Goal: Communication & Community: Answer question/provide support

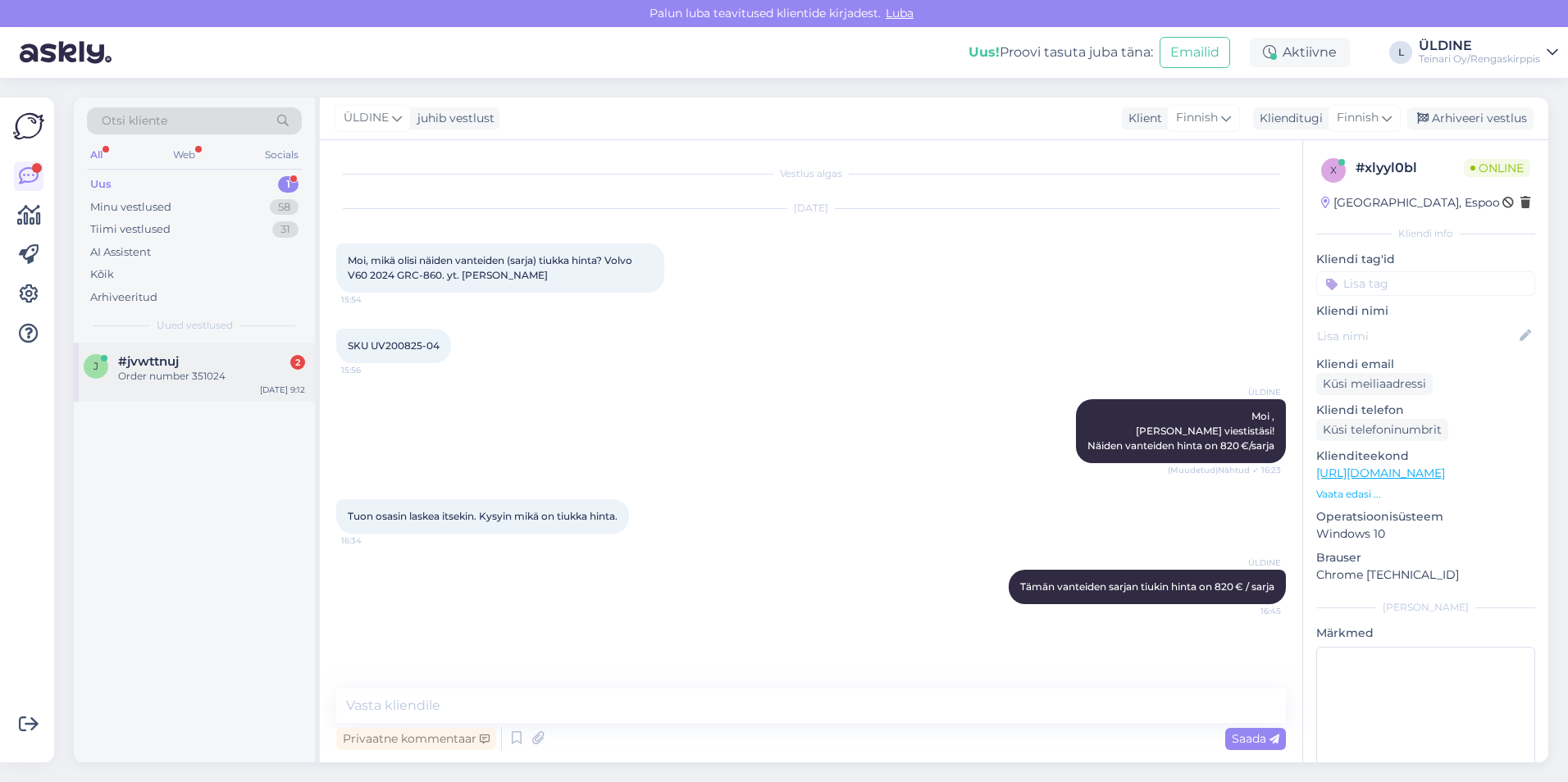
click at [189, 381] on div "Order number 351024" at bounding box center [212, 376] width 187 height 15
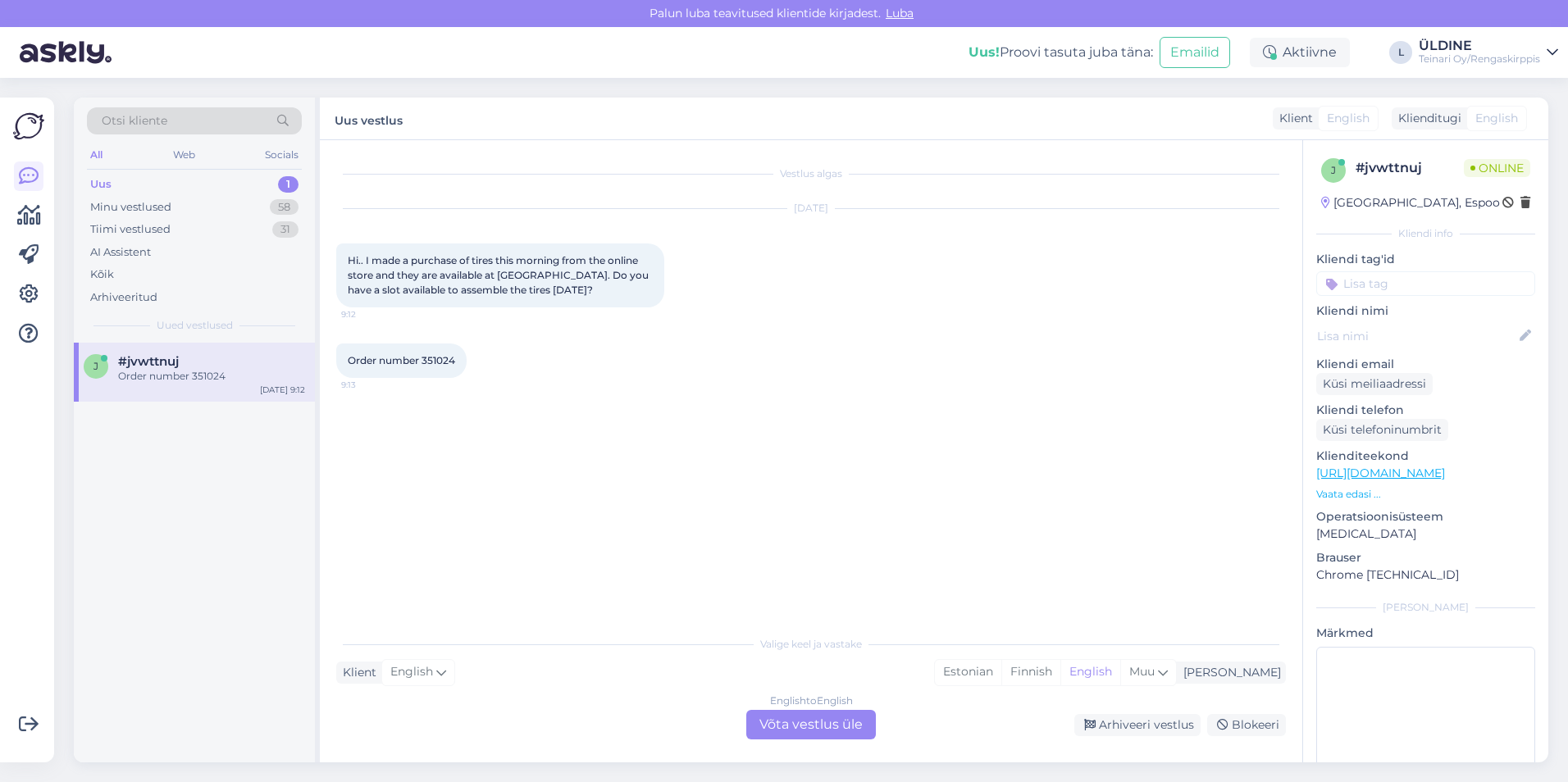
click at [790, 726] on div "English to English Võta vestlus üle" at bounding box center [811, 725] width 130 height 30
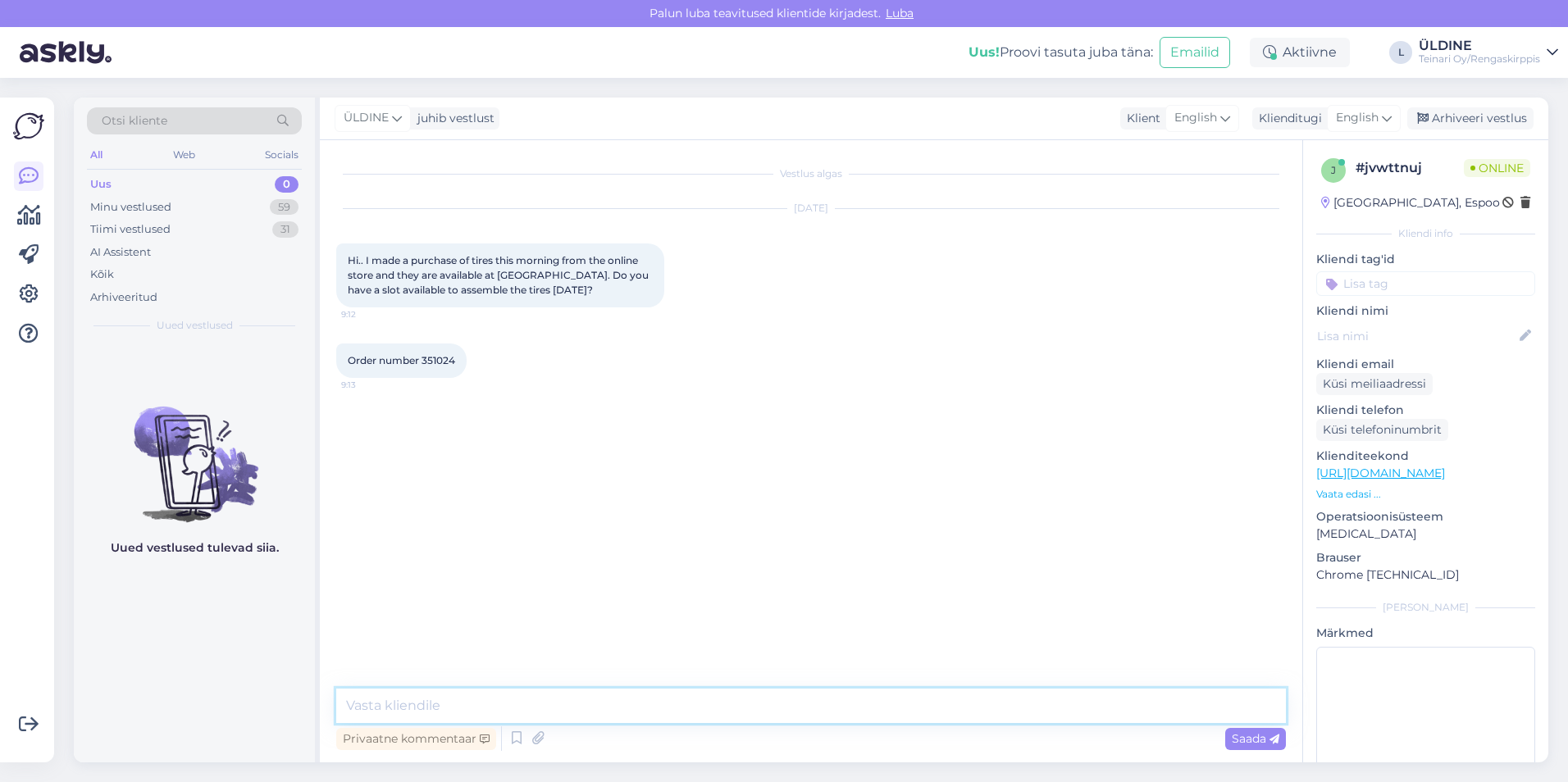
click at [647, 704] on textarea at bounding box center [811, 706] width 950 height 35
click at [1391, 124] on icon at bounding box center [1386, 118] width 10 height 18
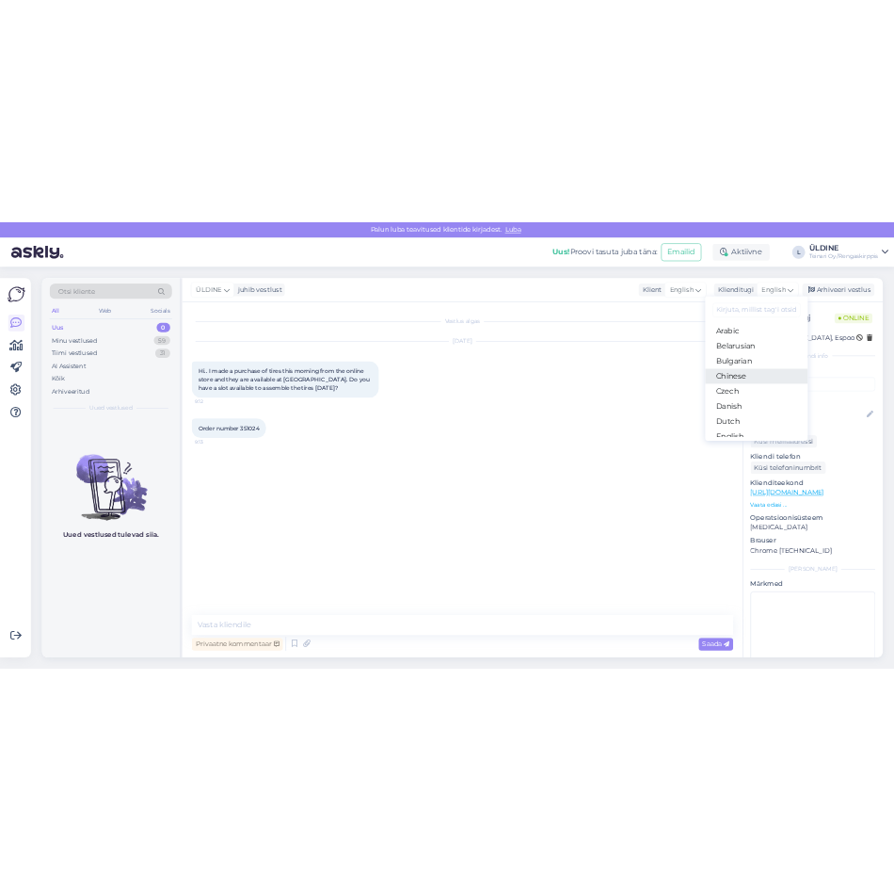
scroll to position [188, 0]
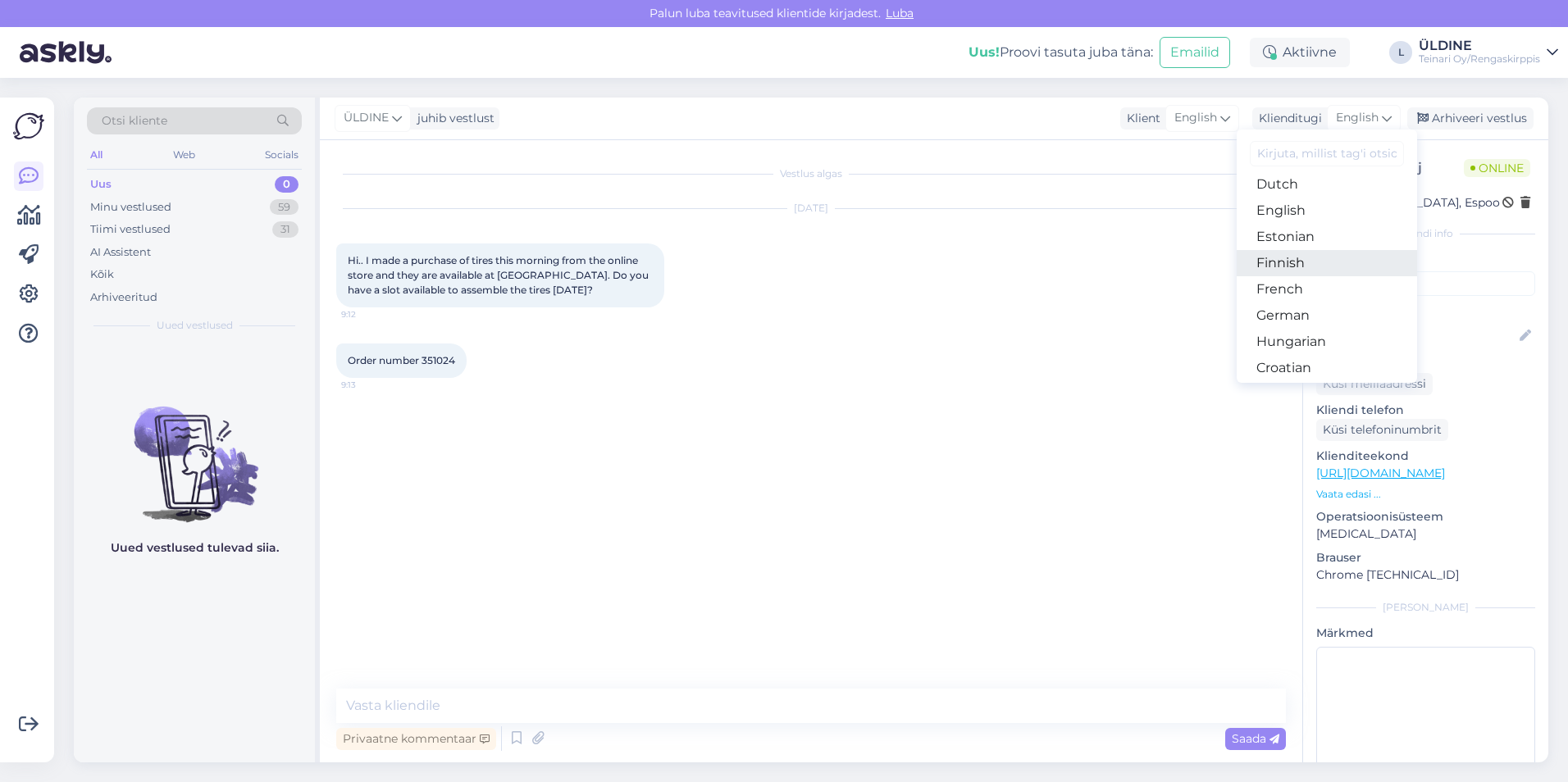
click at [1314, 259] on link "Finnish" at bounding box center [1327, 263] width 180 height 26
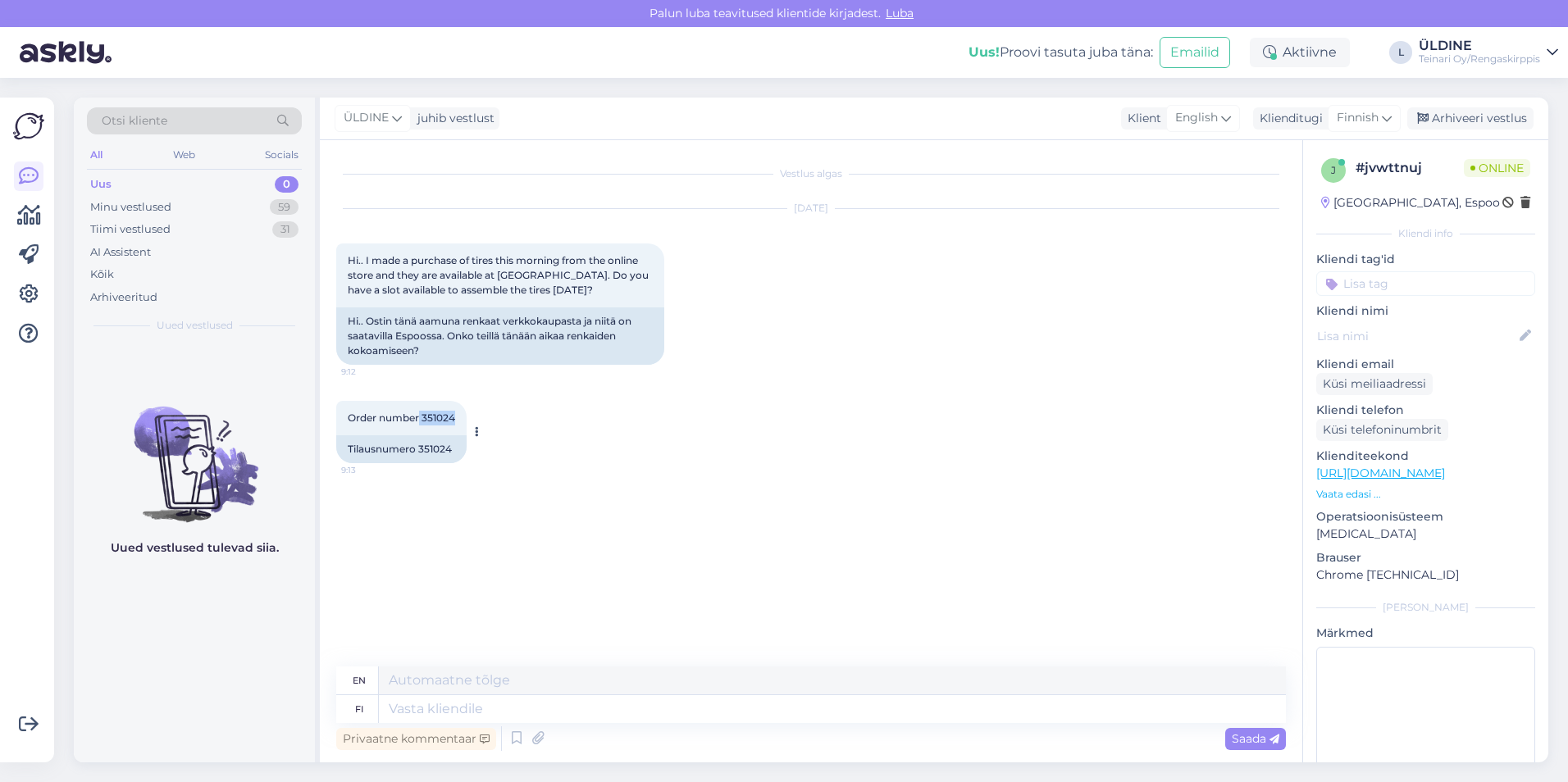
drag, startPoint x: 419, startPoint y: 415, endPoint x: 466, endPoint y: 415, distance: 47.0
click at [466, 415] on div "Order number [DATE] 9:13" at bounding box center [402, 418] width 131 height 35
drag, startPoint x: 466, startPoint y: 415, endPoint x: 449, endPoint y: 416, distance: 17.0
copy span "351024"
drag, startPoint x: 347, startPoint y: 320, endPoint x: 407, endPoint y: 357, distance: 70.5
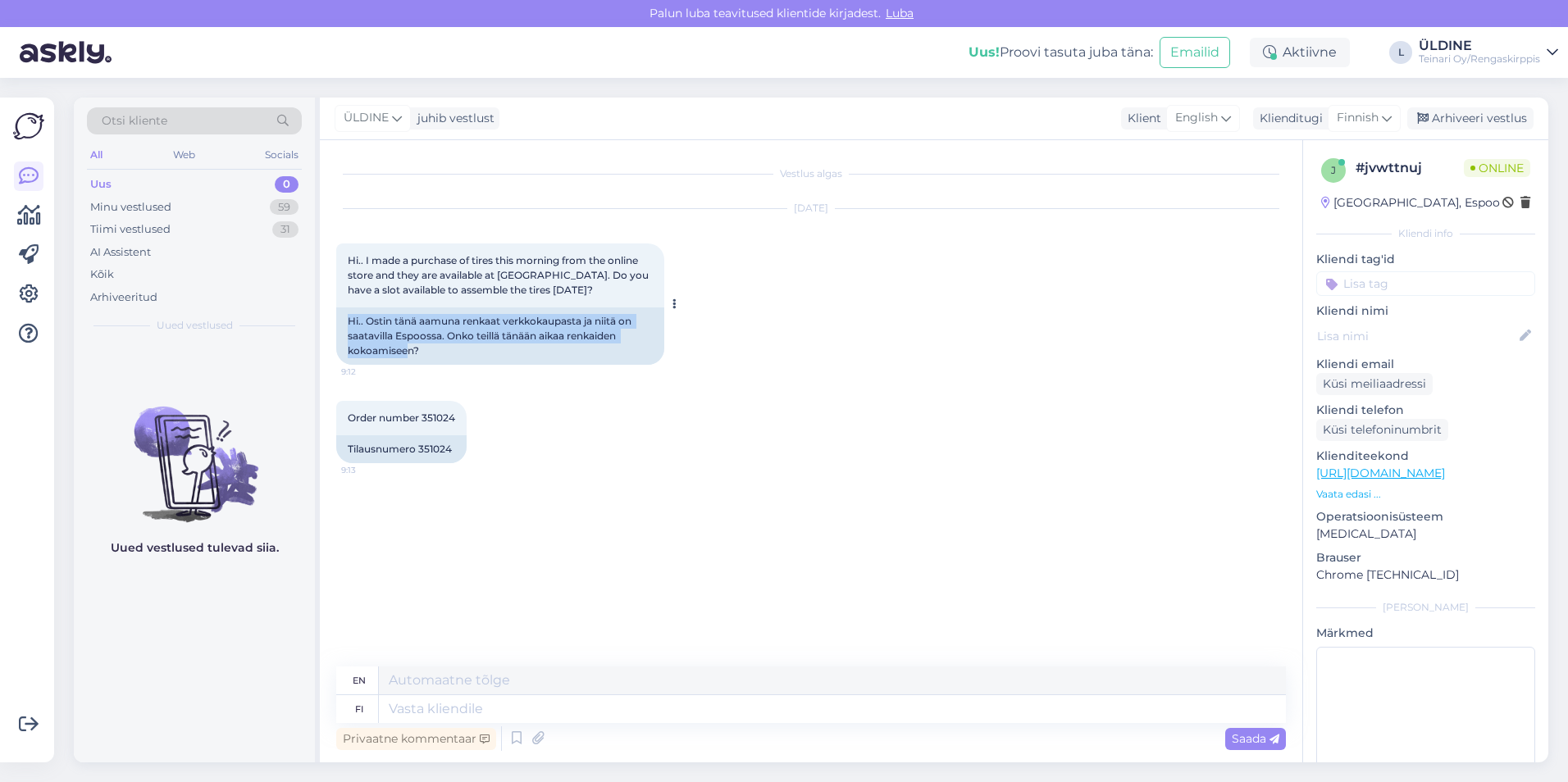
click at [407, 357] on div "Hi.. Ostin tänä aamuna renkaat verkkokaupasta ja niitä on saatavilla Espoossa. …" at bounding box center [500, 336] width 328 height 57
drag, startPoint x: 348, startPoint y: 320, endPoint x: 392, endPoint y: 337, distance: 47.2
click at [392, 337] on div "Hi.. Ostin tänä aamuna renkaat verkkokaupasta ja niitä on saatavilla Espoossa. …" at bounding box center [500, 336] width 328 height 57
drag, startPoint x: 392, startPoint y: 337, endPoint x: 413, endPoint y: 354, distance: 27.0
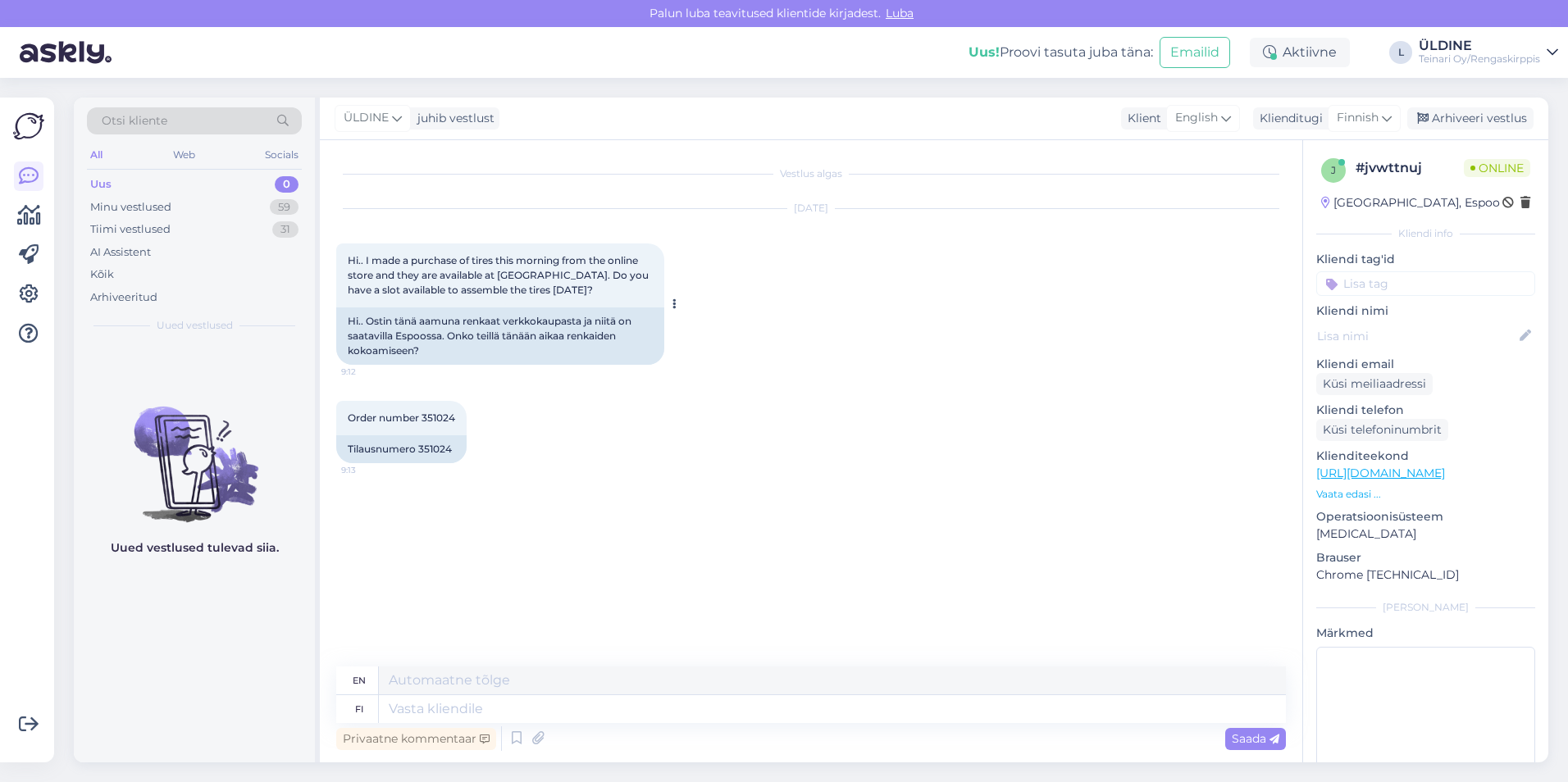
click at [414, 355] on div "Hi.. Ostin tänä aamuna renkaat verkkokaupasta ja niitä on saatavilla Espoossa. …" at bounding box center [500, 336] width 328 height 57
drag, startPoint x: 348, startPoint y: 320, endPoint x: 422, endPoint y: 367, distance: 87.7
click at [422, 367] on div "[DATE] Hi.. I made a purchase of tires this morning from the online store and t…" at bounding box center [811, 287] width 950 height 192
drag, startPoint x: 422, startPoint y: 367, endPoint x: 406, endPoint y: 348, distance: 24.8
copy div "Hi.. Ostin tänä aamuna renkaat verkkokaupasta ja niitä on saatavilla Espoossa. …"
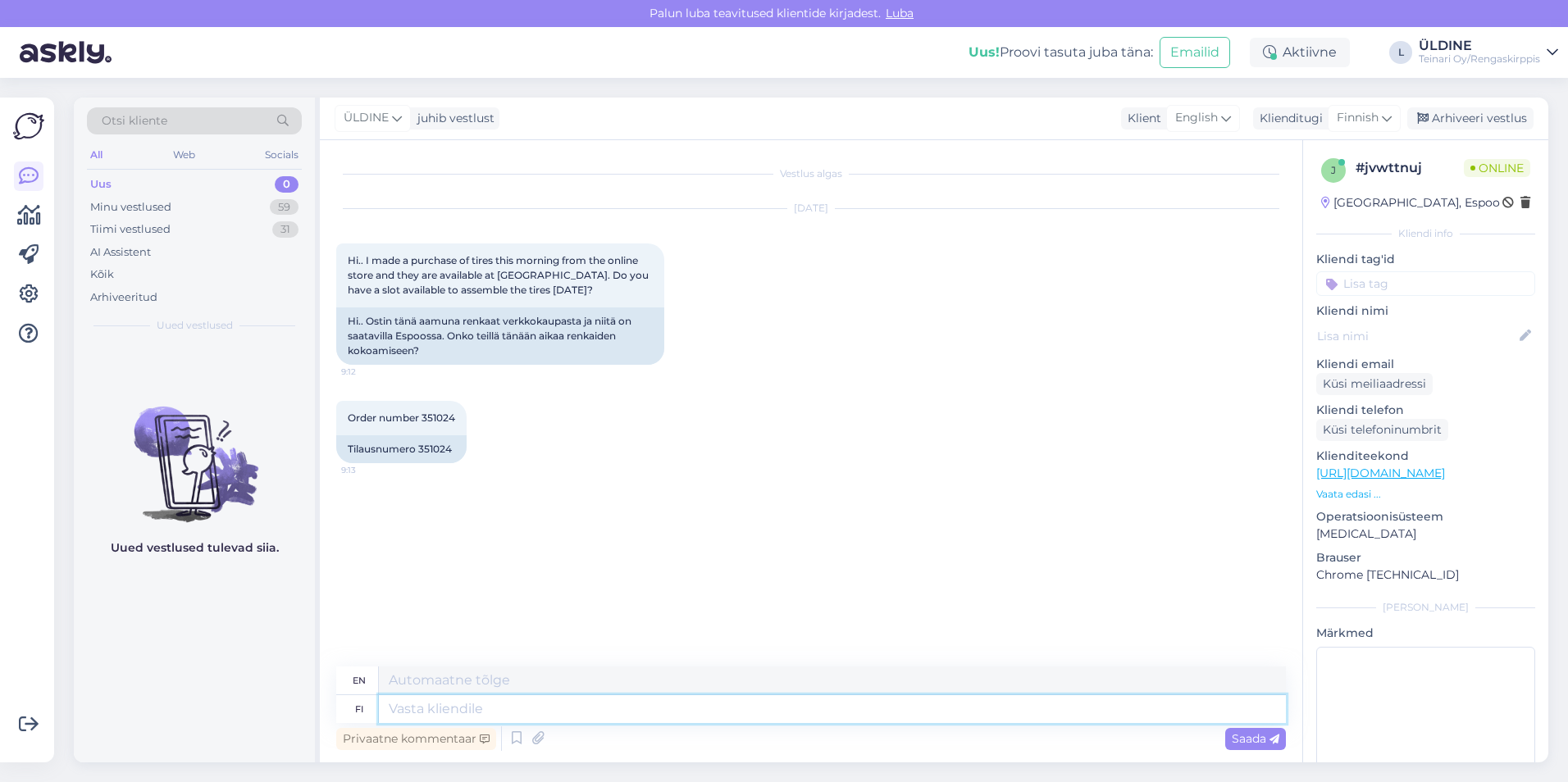
paste textarea "Hei! Kyllä onnistuu – voit tulla renkaiden noudon yhteydessä, niin laitetaan ne…"
type textarea "Hei! Kyllä onnistuu – voit tulla renkaiden noudon yhteydessä, niin laitetaan ne…"
type textarea "Hi! Yes, that's possible – you can come when you pick up the tires, and we'll p…"
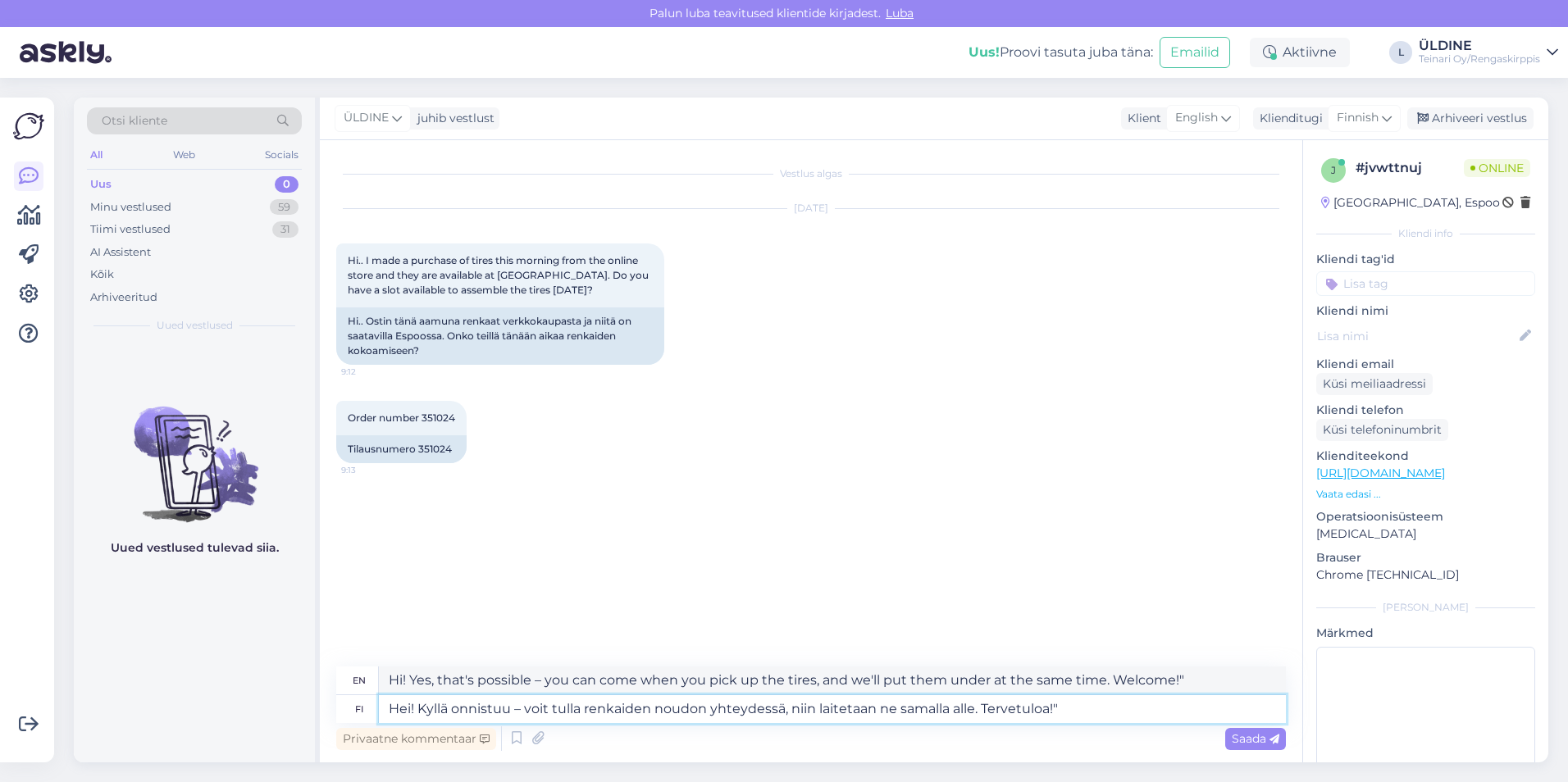
type textarea "Hei! Kyllä onnistuu – voit tulla renkaiden noudon yhteydessä, niin laitetaan ne…"
type textarea "Hi! Yes, that's possible – you can come when you pick up the tires, and we'll p…"
type textarea "Hei! Kyllä onnistuu – voit tulla renkaiden noudon yhteydessä, niin laitetaan ne…"
click at [1265, 743] on span "Saada" at bounding box center [1255, 738] width 48 height 15
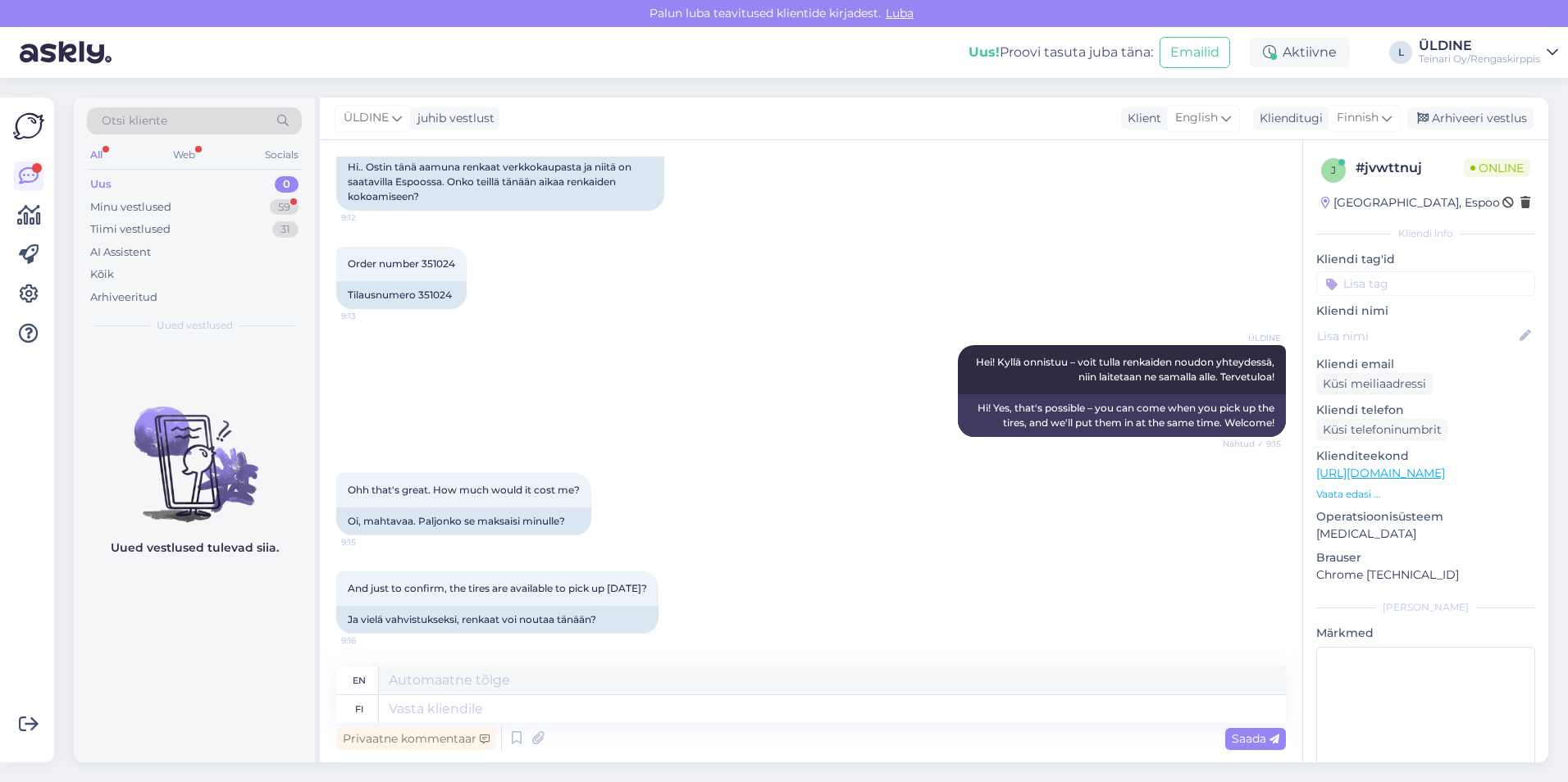
scroll to position [154, 0]
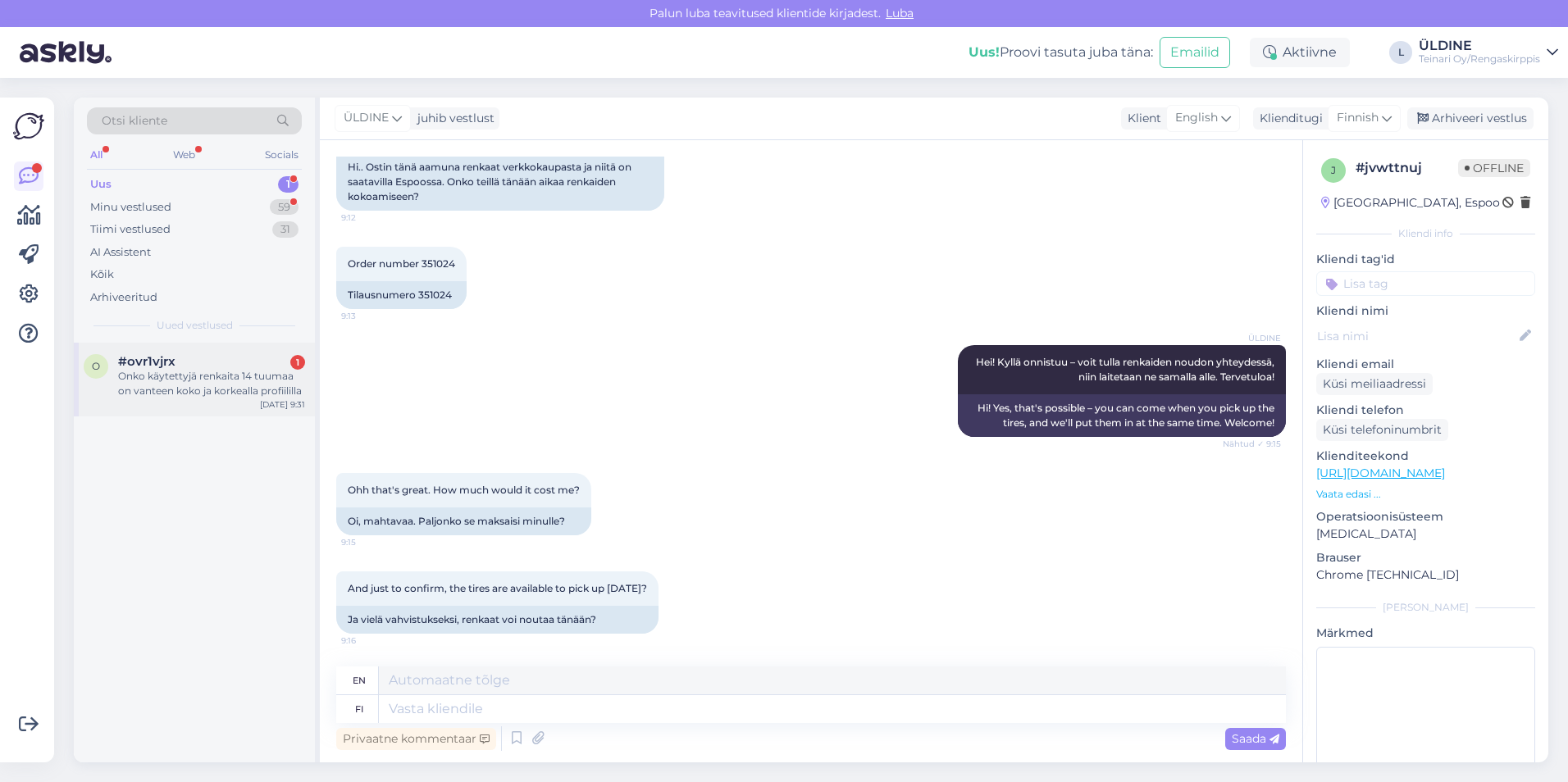
click at [210, 381] on div "Onko käytettyjä renkaita 14 tuumaa on vanteen koko ja korkealla profiililla" at bounding box center [212, 384] width 187 height 30
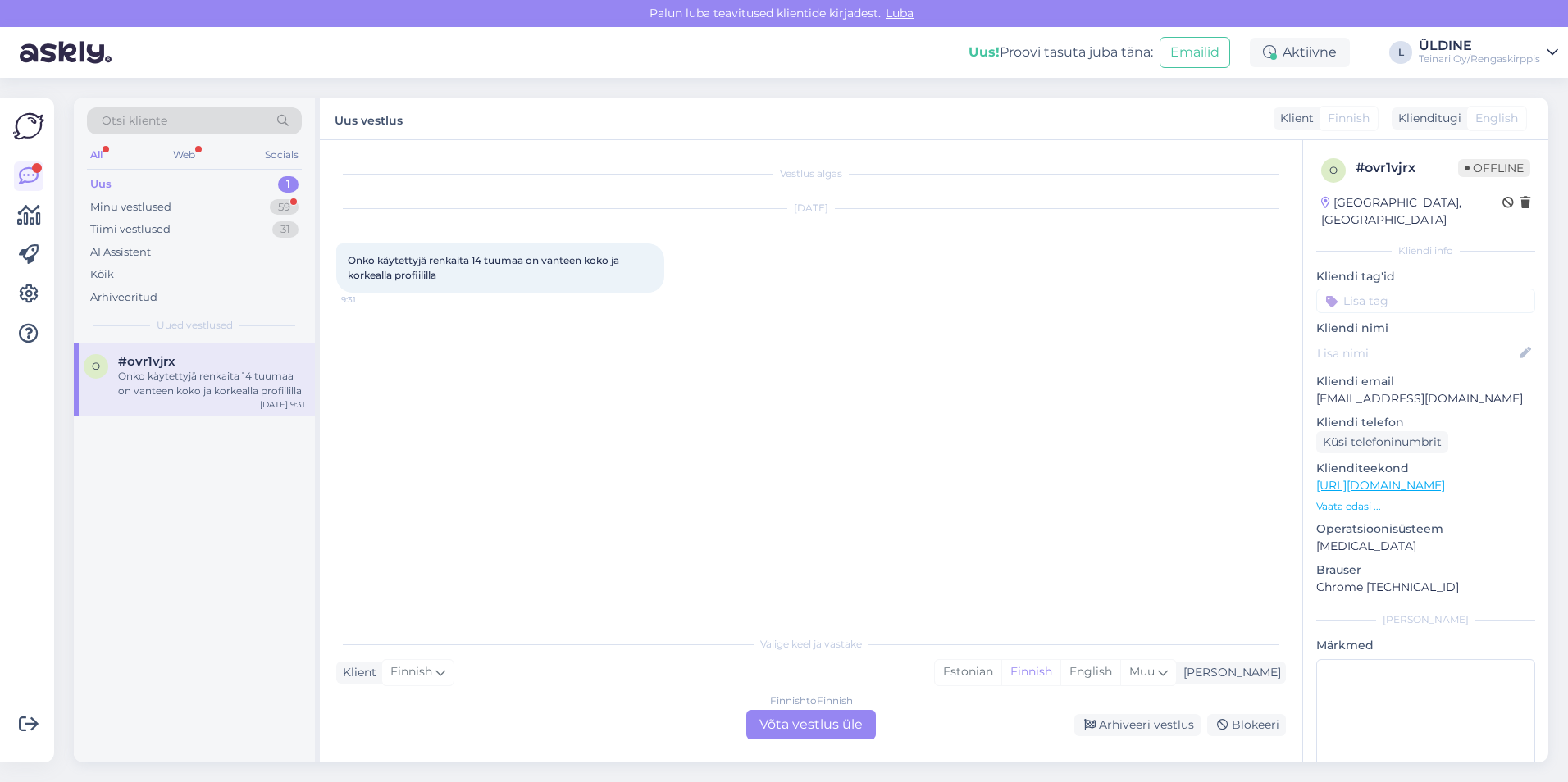
click at [793, 717] on div "Finnish to Finnish Võta vestlus üle" at bounding box center [811, 725] width 130 height 30
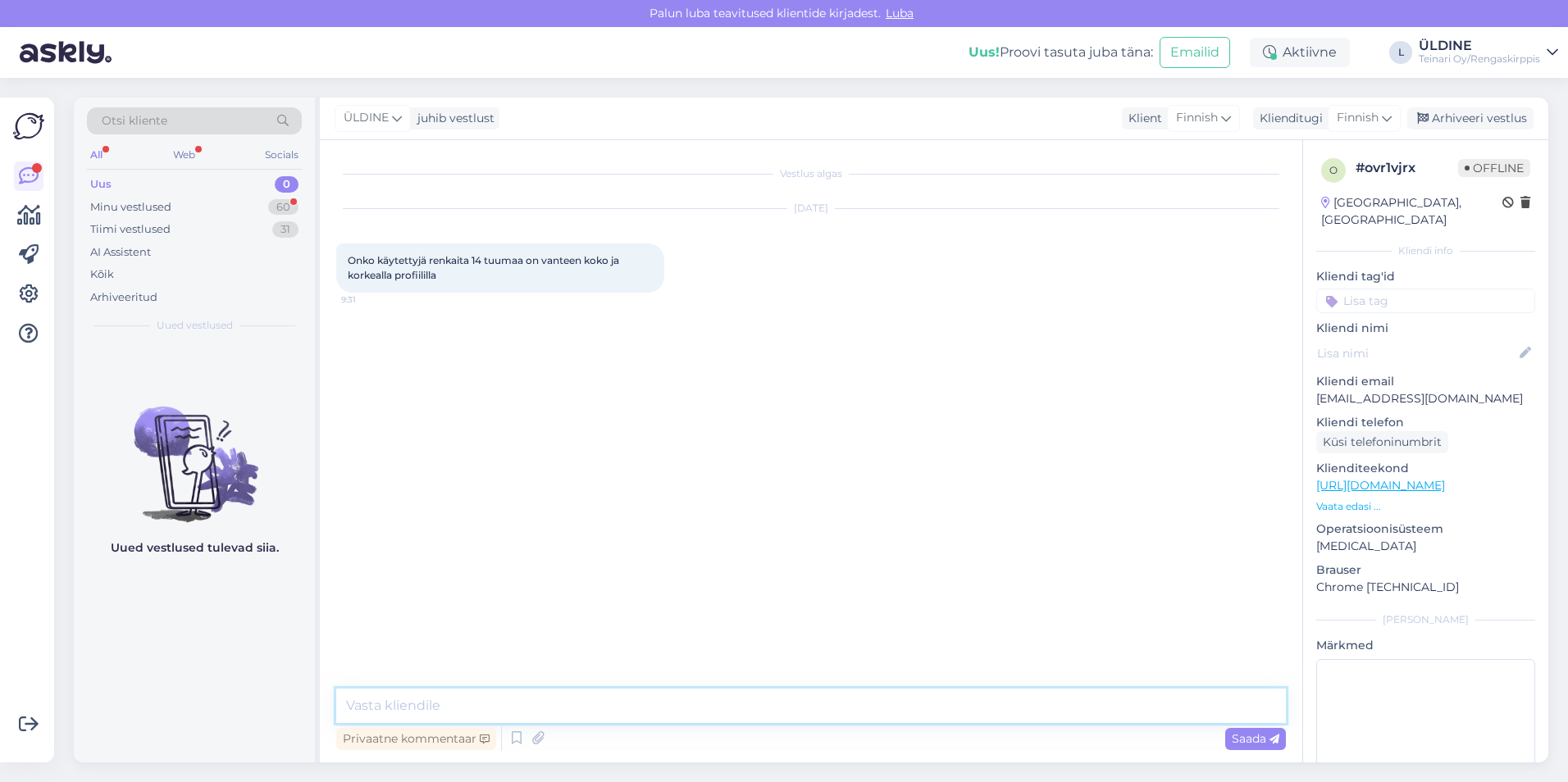
click at [452, 705] on textarea at bounding box center [811, 706] width 950 height 35
type textarea "h"
click at [372, 703] on textarea "Hei rengaskoko kiitos tai auto rek nr että saisin tarvittavat tiedot ." at bounding box center [811, 706] width 950 height 35
click at [774, 707] on textarea "Hei, rengaskoko kiitos tai auto rek nr että saisin tarvittavat tiedot ." at bounding box center [811, 696] width 950 height 54
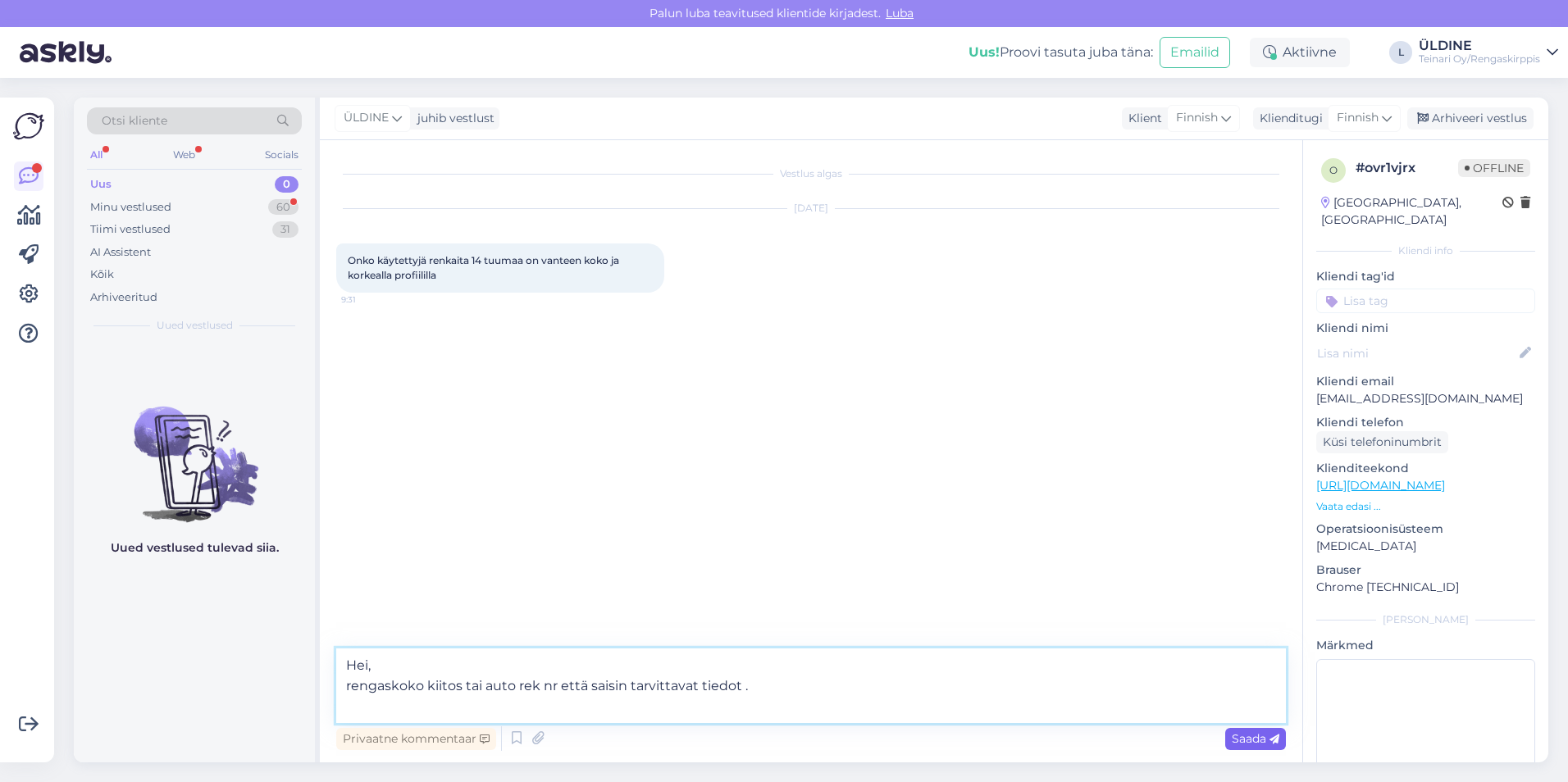
type textarea "Hei, rengaskoko kiitos tai auto rek nr että saisin tarvittavat tiedot ."
click at [1243, 745] on span "Saada" at bounding box center [1255, 738] width 48 height 15
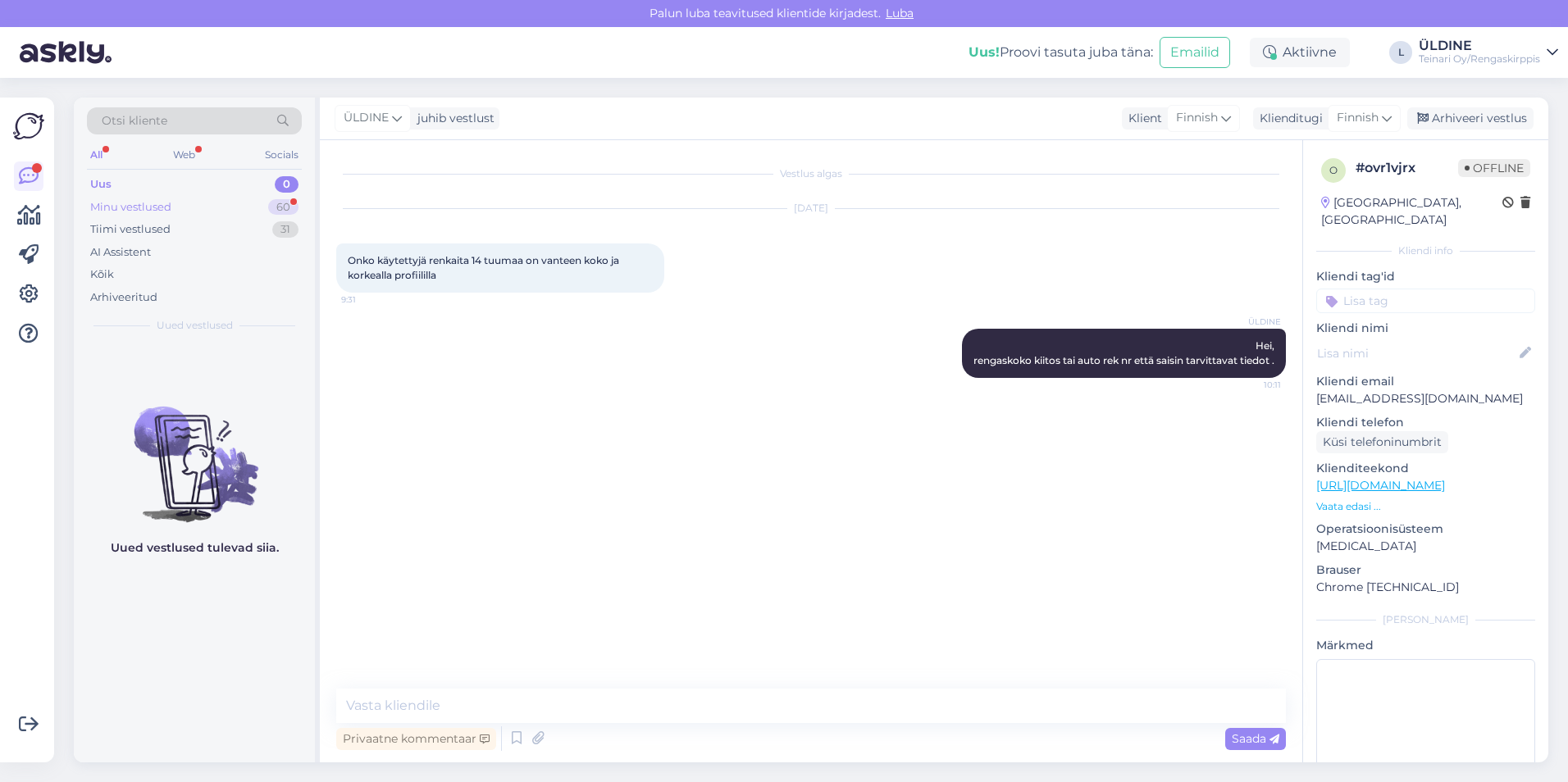
click at [157, 202] on div "Minu vestlused" at bounding box center [131, 207] width 81 height 17
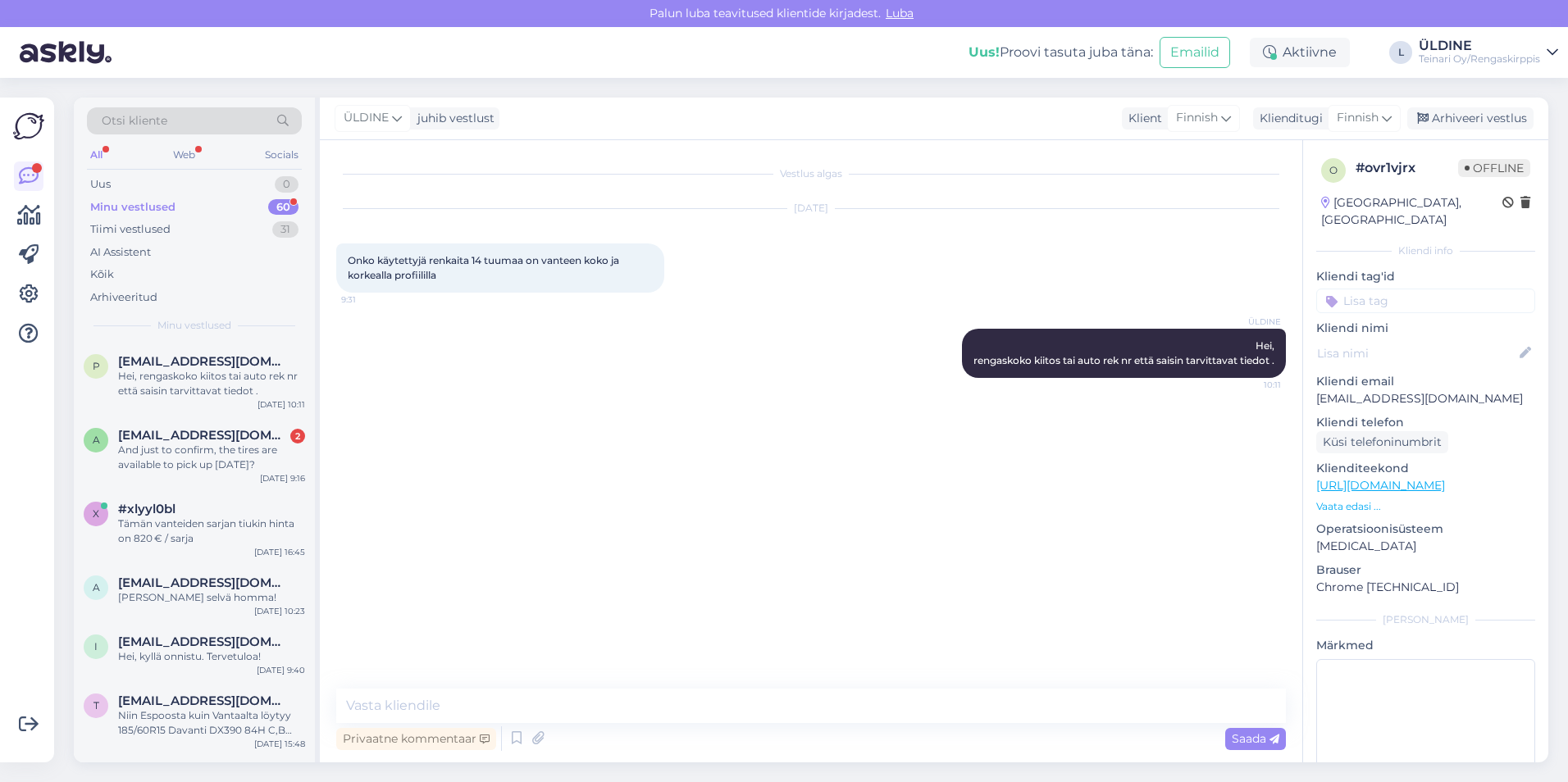
click at [571, 449] on div "Vestlus algas [DATE] Onko käytettyjä renkaita 14 tuumaa on vanteen koko ja kork…" at bounding box center [818, 415] width 964 height 517
click at [455, 478] on div "Vestlus algas [DATE] Onko käytettyjä renkaita 14 tuumaa on vanteen koko ja kork…" at bounding box center [818, 415] width 964 height 517
click at [145, 209] on div "Minu vestlused" at bounding box center [133, 207] width 85 height 17
click at [251, 452] on div "And just to confirm, the tires are available to pick up [DATE]?" at bounding box center [212, 457] width 187 height 30
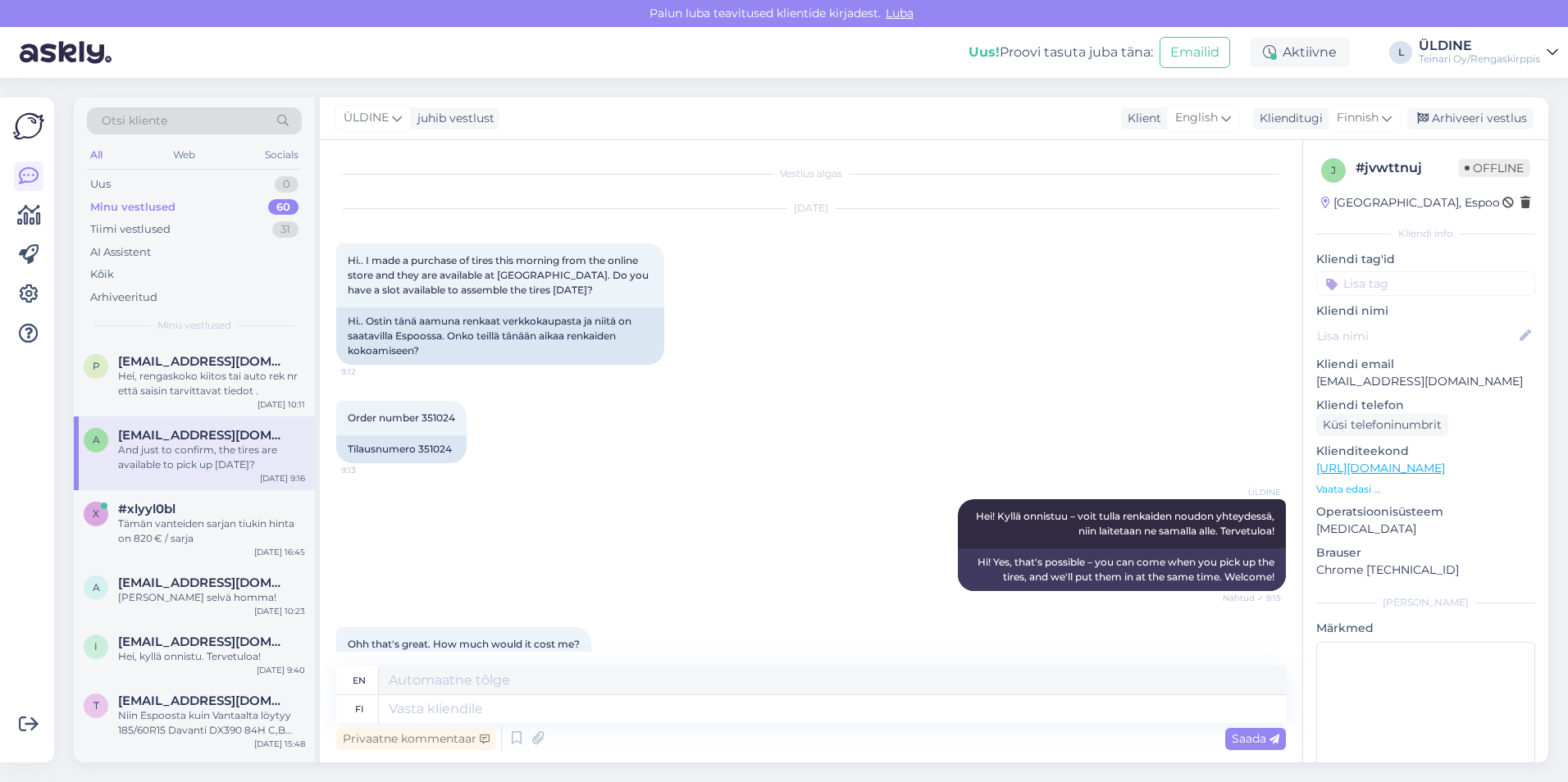
scroll to position [154, 0]
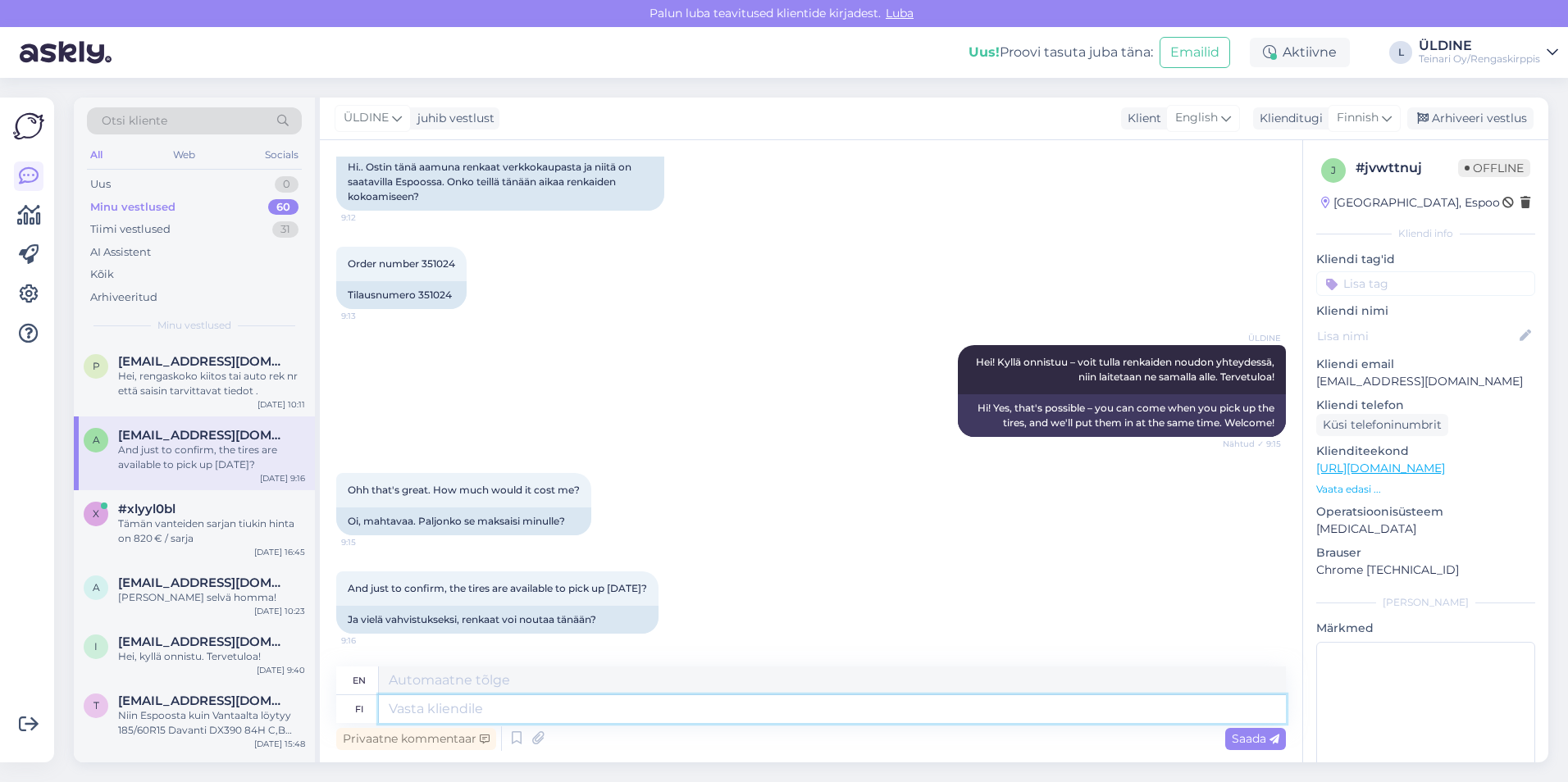
click at [487, 711] on textarea at bounding box center [832, 709] width 907 height 28
type textarea "KYLLÄ"
type textarea "YES"
type textarea "Ky"
type textarea "K"
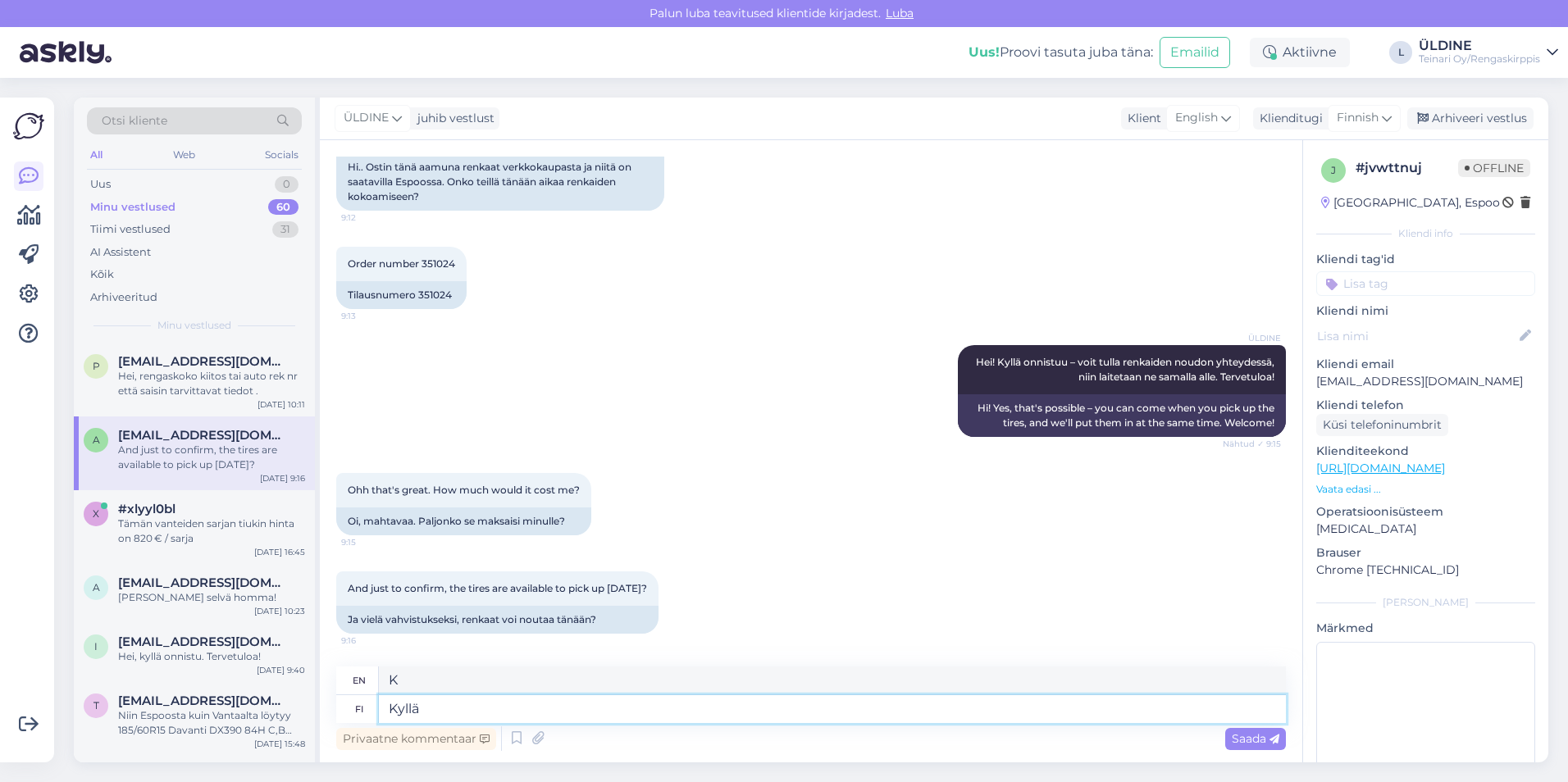
type textarea "Kyllä"
type textarea "Yes"
type textarea "Kyllä ,"
type textarea "Yes,"
type textarea "Kyllä , tilaus o"
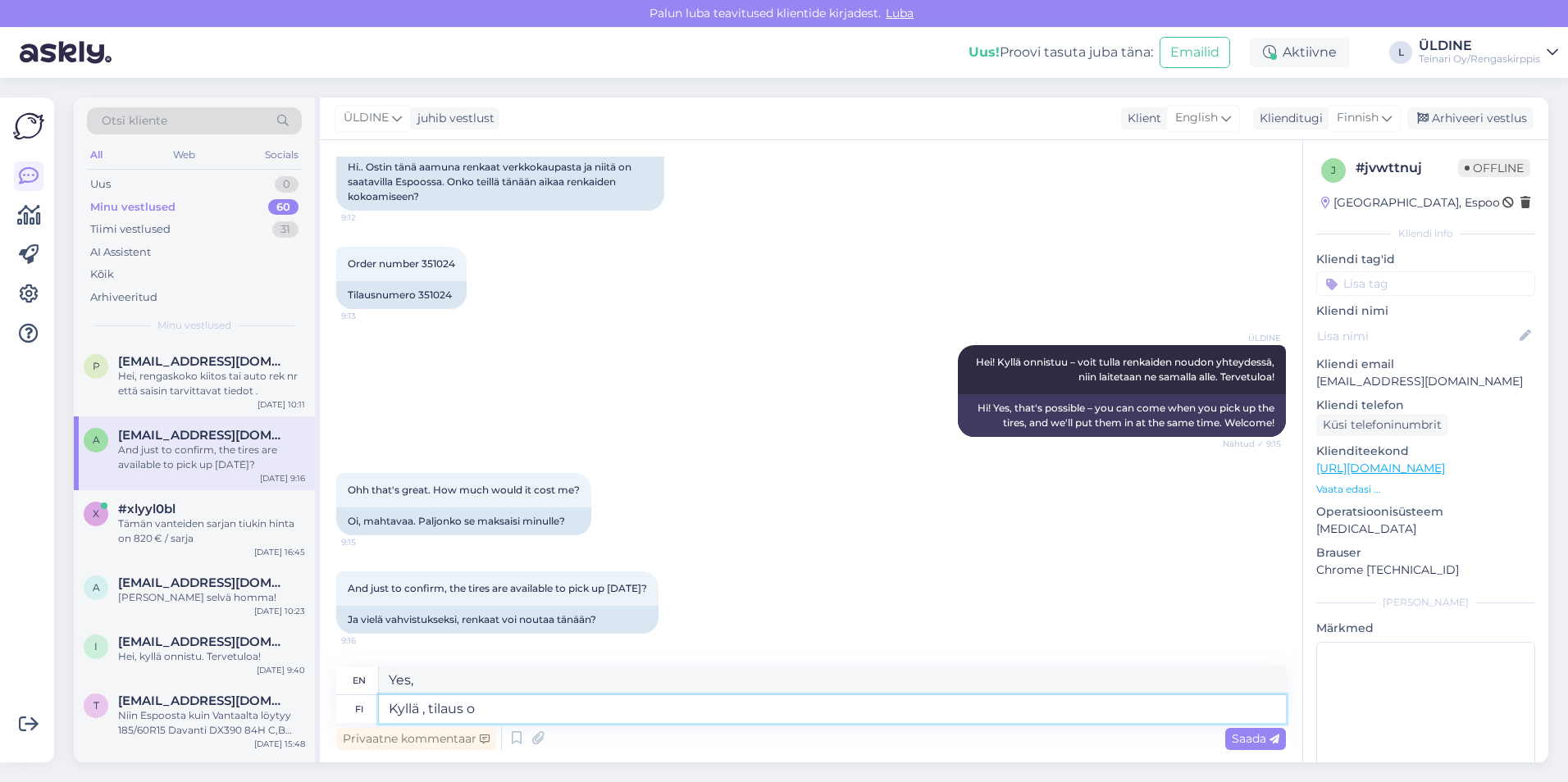
type textarea "Yes, order"
type textarea "Kyllä , tilaus on k"
type textarea "Yes, the order is"
type textarea "Kyllä , tilaus on käsittelty j"
type textarea "Yes, the order has been processed."
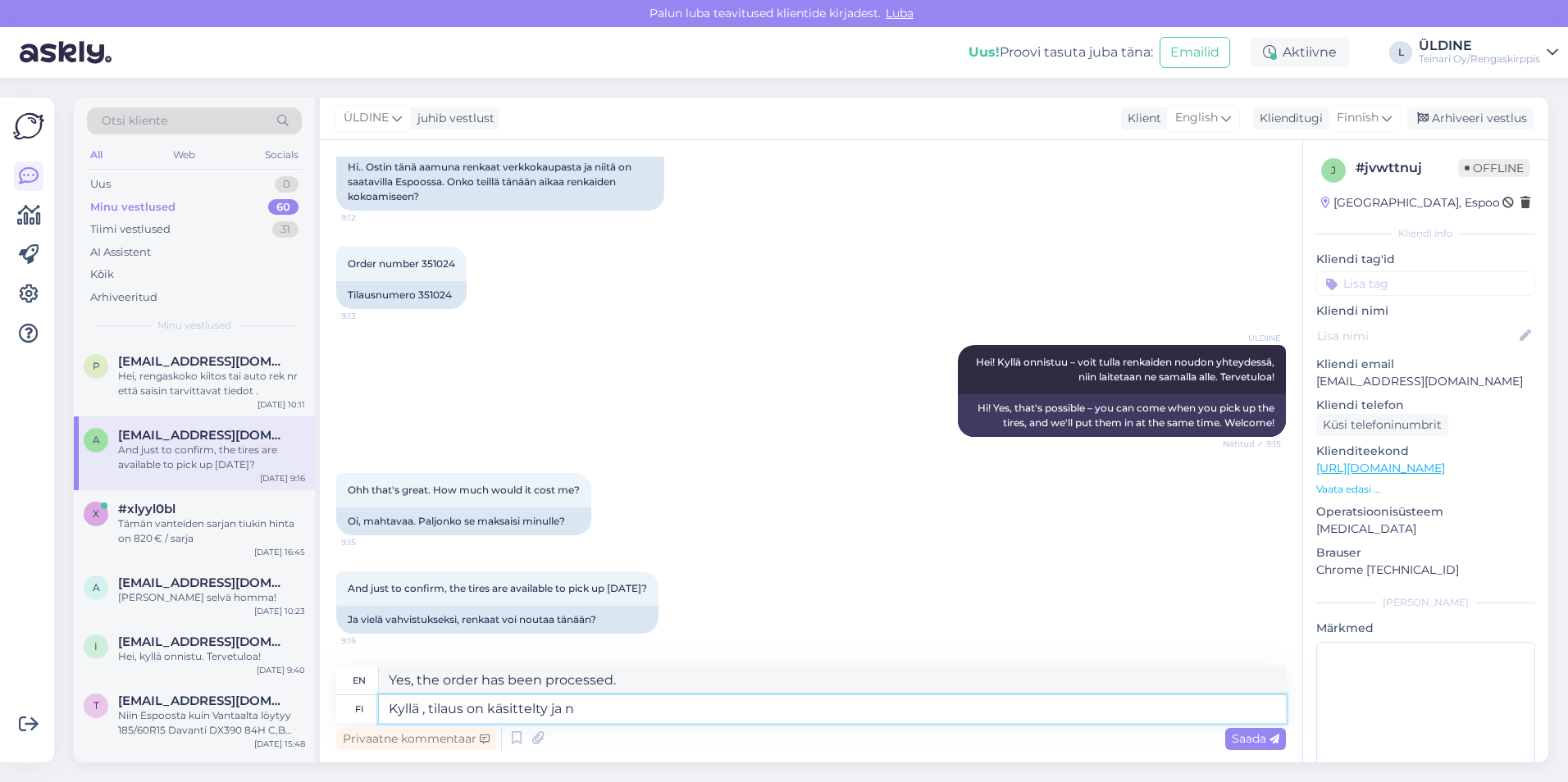
type textarea "Kyllä , tilaus on käsittelty ja no"
type textarea "Yes, the order has been processed and"
type textarea "Kyllä , tilaus on käsittelty ja nouton"
type textarea "Yes, the order has been processed and is ready for pickup."
type textarea "Kyllä , tilaus on käsittelty ja nouton valmis"
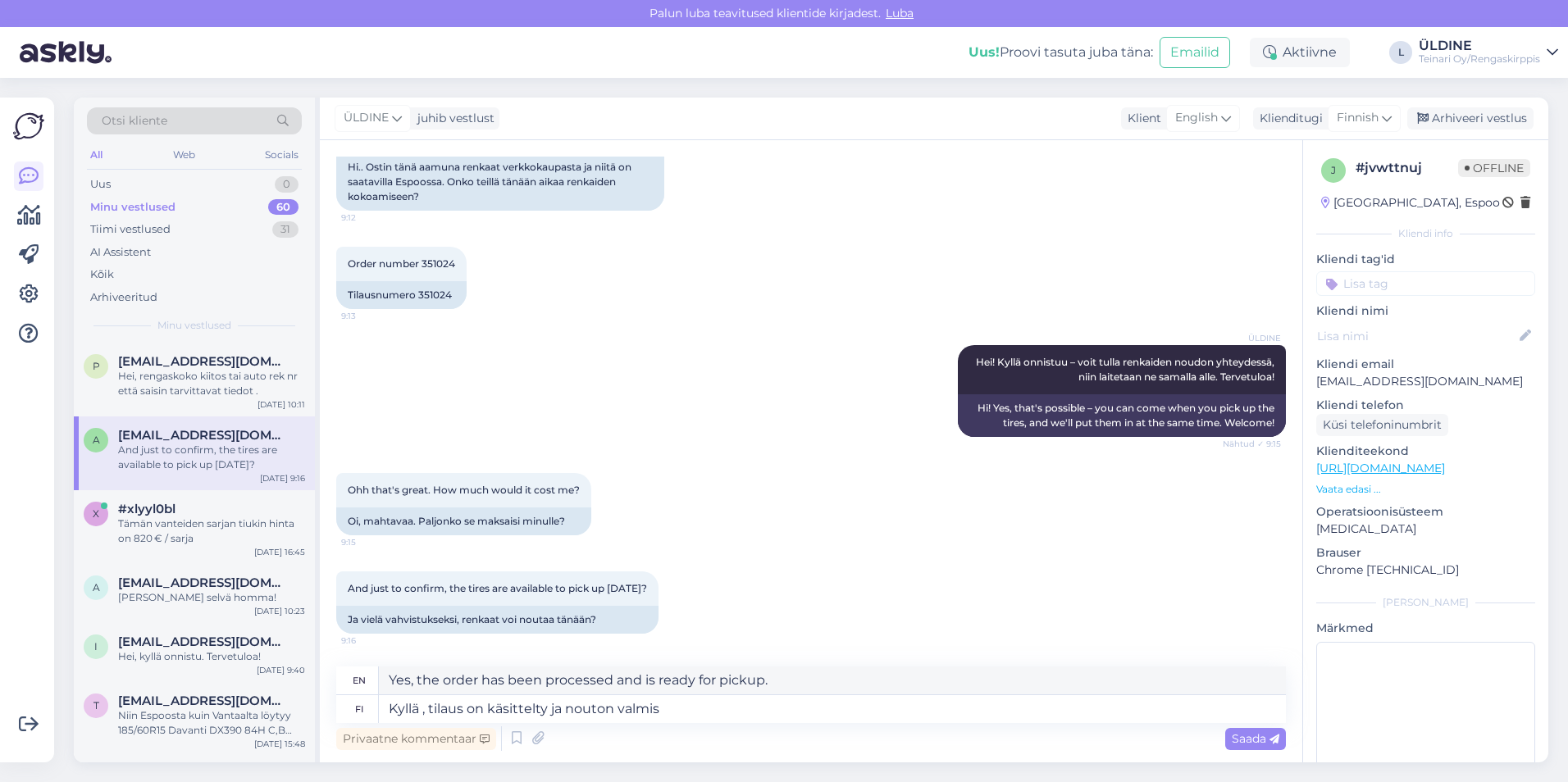
click at [1236, 738] on span "Saada" at bounding box center [1255, 738] width 48 height 15
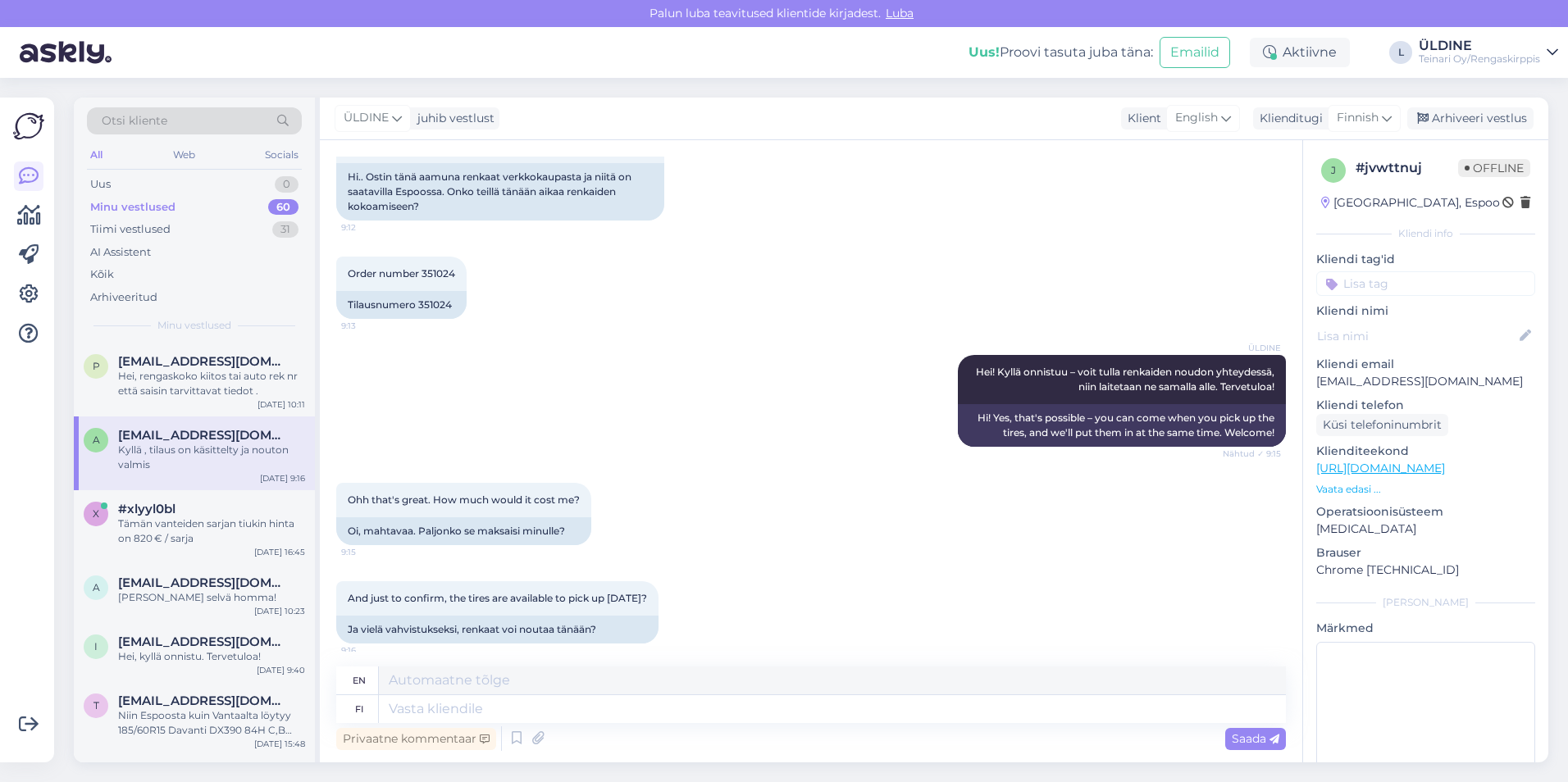
scroll to position [7, 0]
